Goal: Transaction & Acquisition: Book appointment/travel/reservation

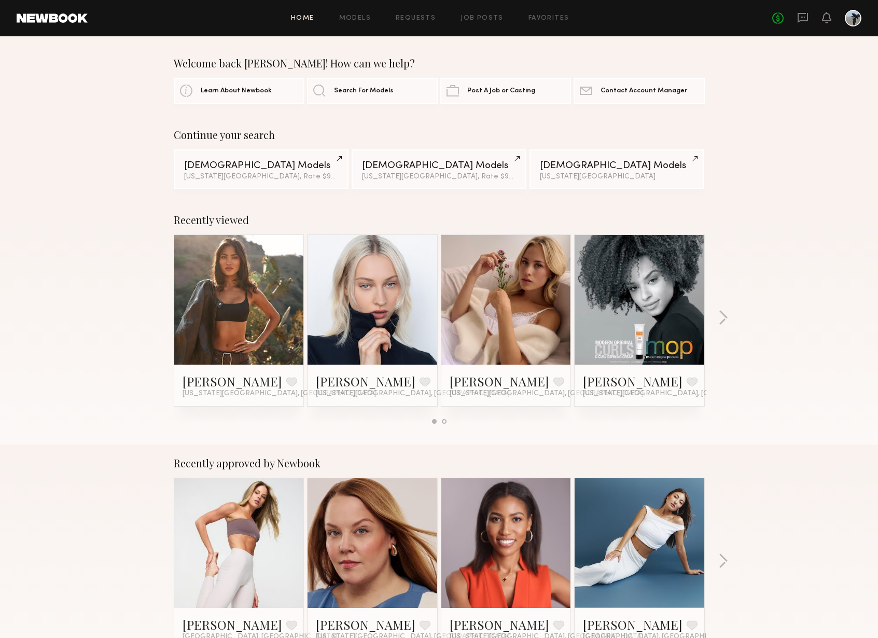
click at [390, 308] on link at bounding box center [372, 300] width 63 height 130
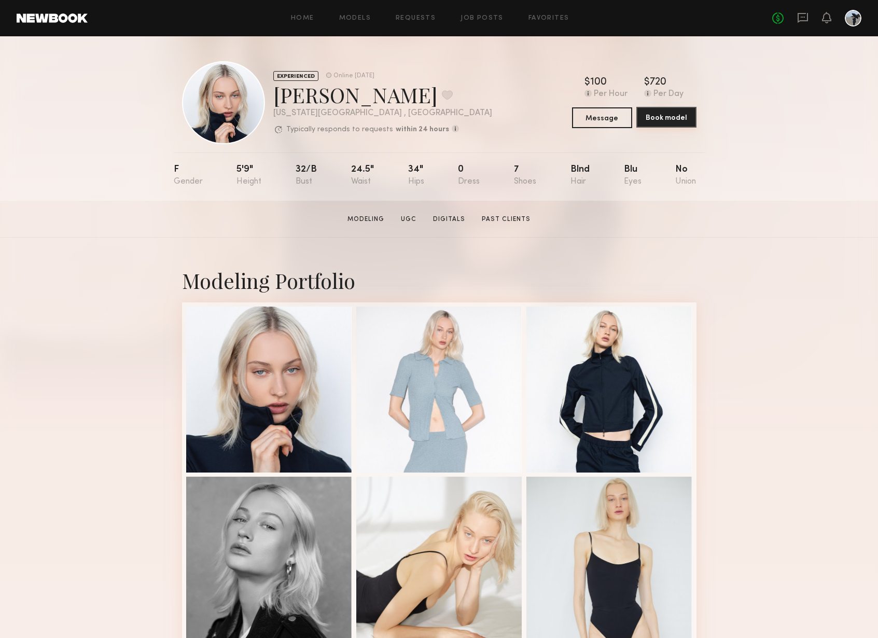
click at [643, 118] on button "Book model" at bounding box center [666, 117] width 60 height 21
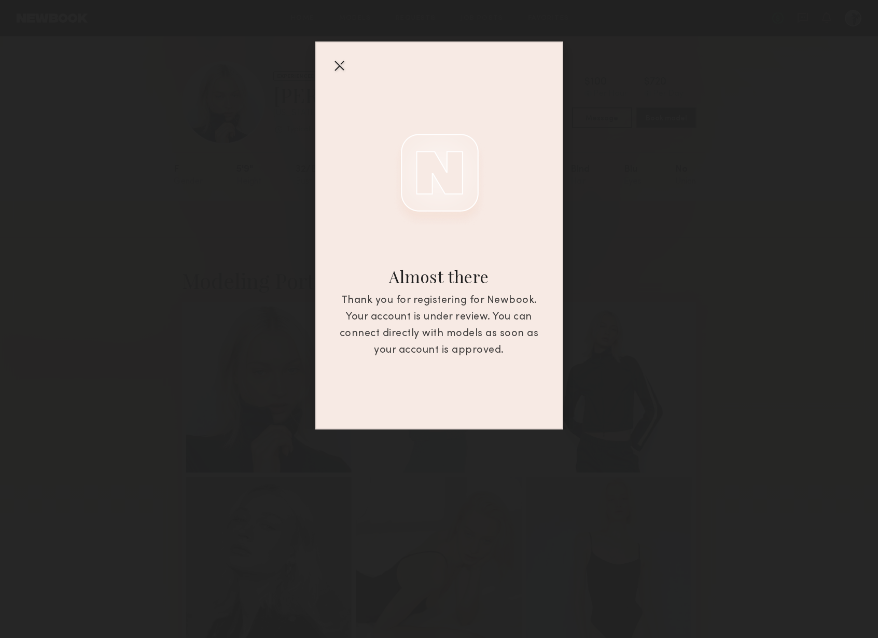
click at [340, 60] on div at bounding box center [339, 65] width 17 height 17
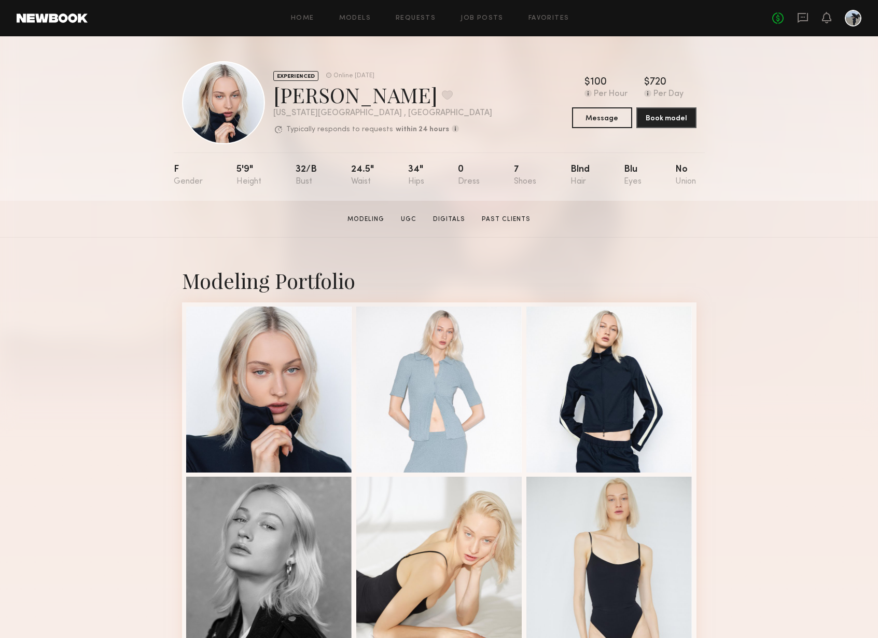
click at [854, 15] on div at bounding box center [852, 18] width 17 height 17
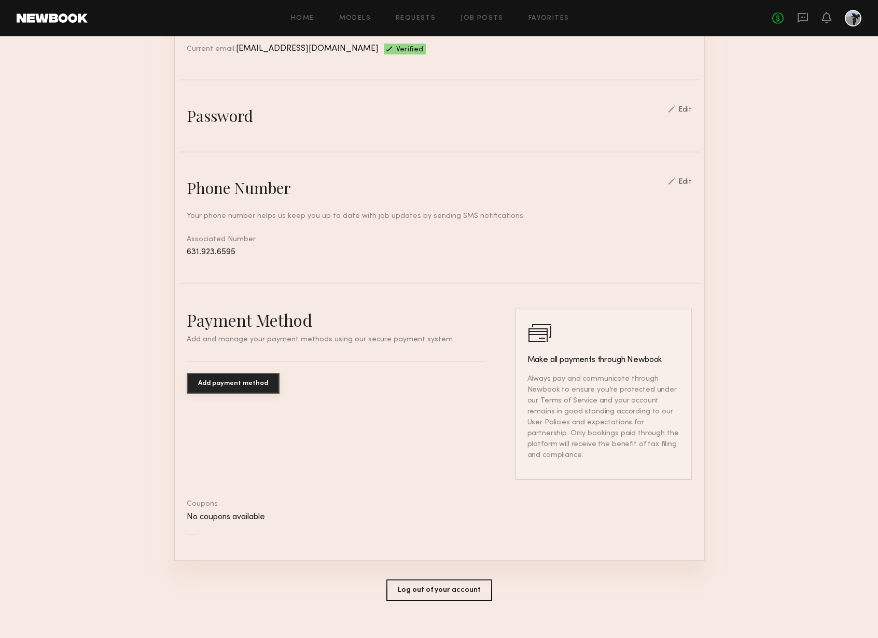
scroll to position [322, 0]
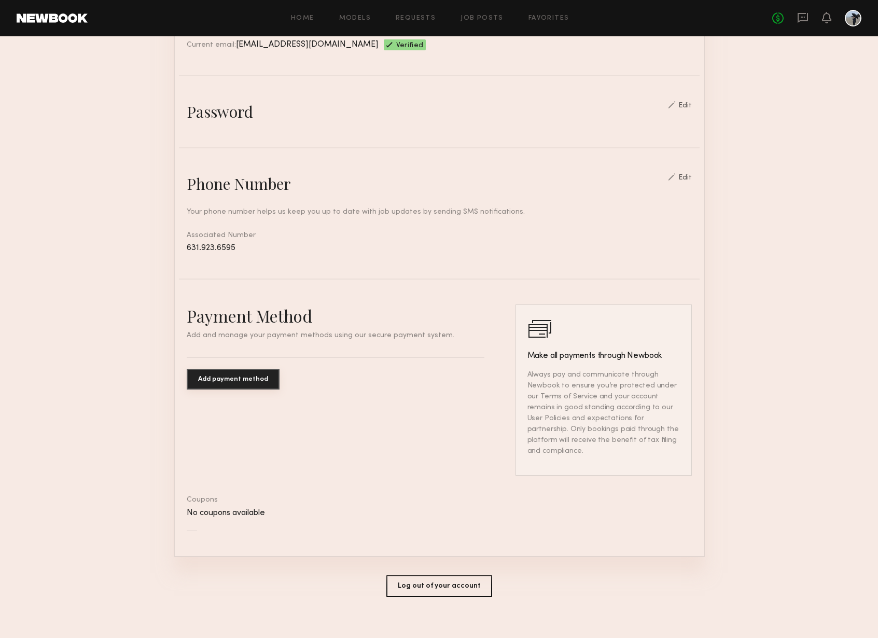
click at [233, 373] on button "Add payment method" at bounding box center [233, 379] width 93 height 21
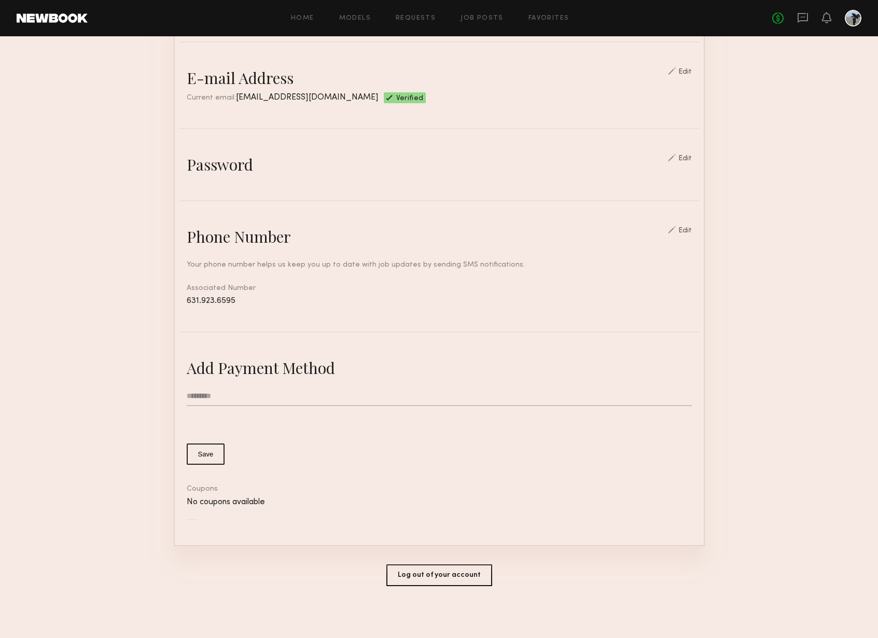
scroll to position [270, 0]
click at [237, 395] on input "text" at bounding box center [439, 396] width 505 height 20
click at [349, 433] on form "Save" at bounding box center [439, 425] width 505 height 78
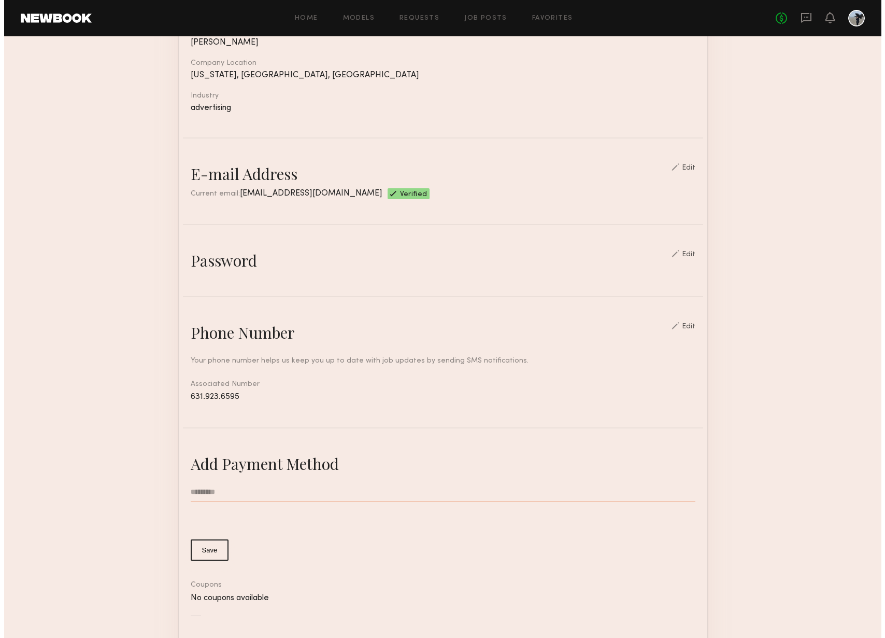
scroll to position [0, 0]
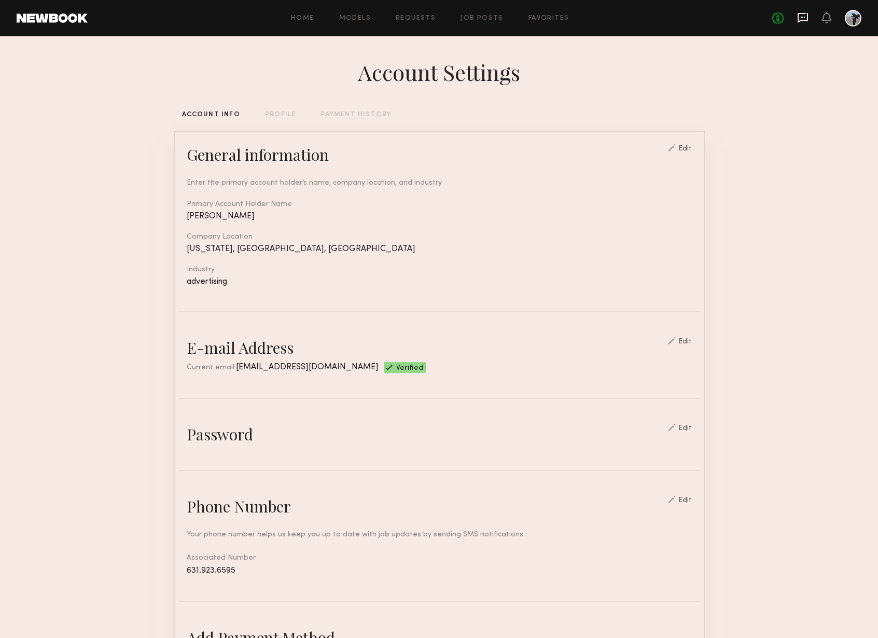
click at [803, 20] on icon at bounding box center [802, 18] width 10 height 10
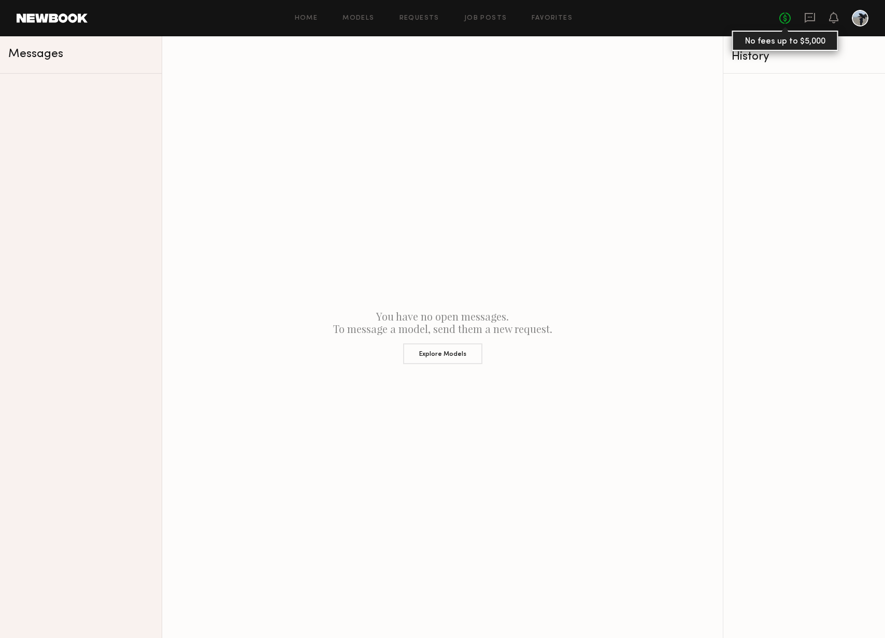
click at [786, 21] on link "No fees up to $5,000" at bounding box center [785, 17] width 11 height 11
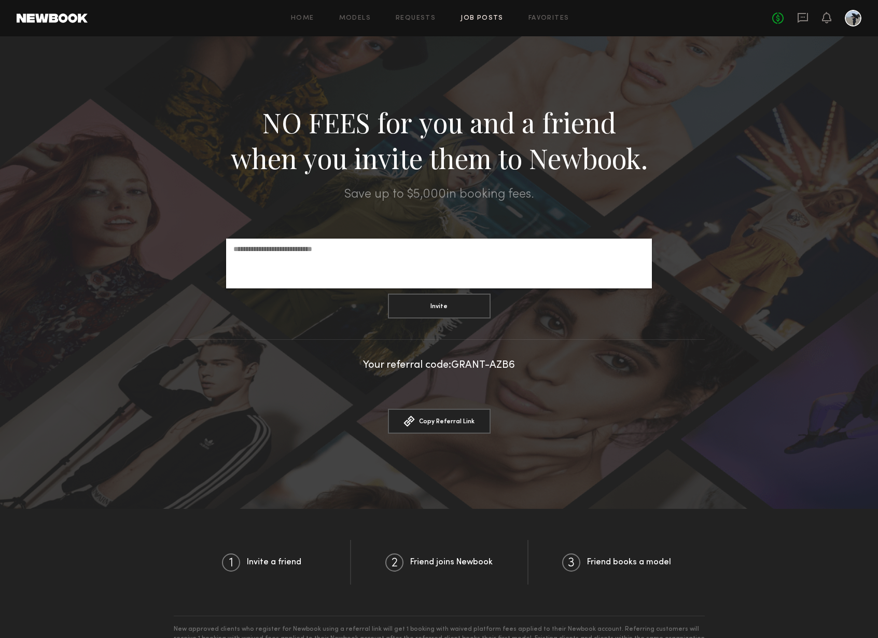
click at [487, 19] on link "Job Posts" at bounding box center [481, 18] width 43 height 7
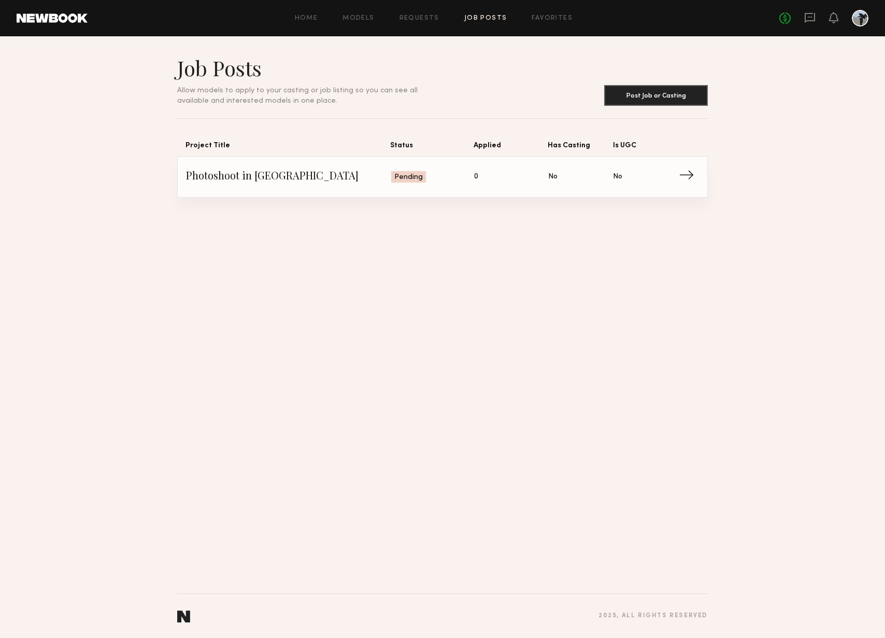
click at [435, 180] on span "Status: Pending" at bounding box center [432, 177] width 83 height 16
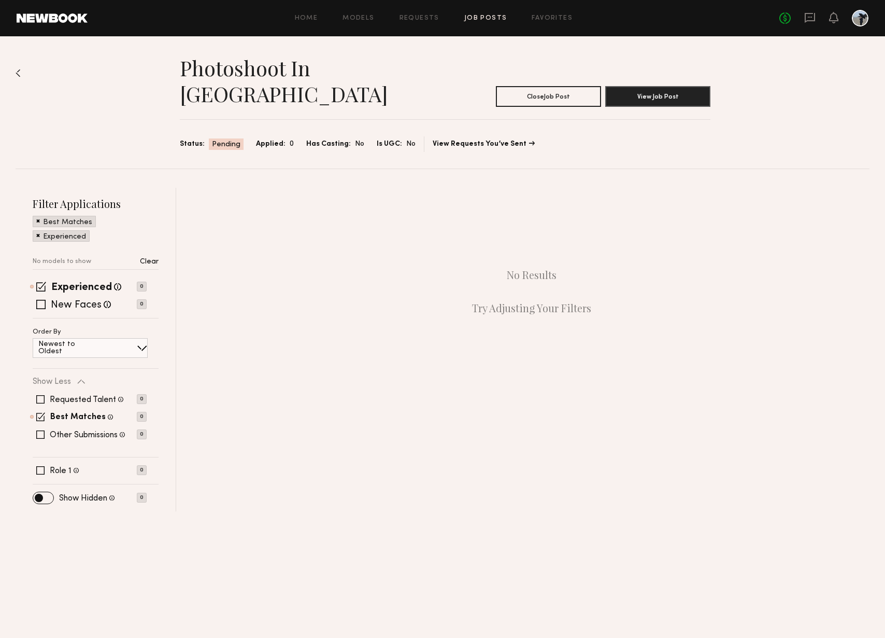
click at [215, 139] on span "Pending" at bounding box center [226, 144] width 29 height 10
